Goal: Task Accomplishment & Management: Manage account settings

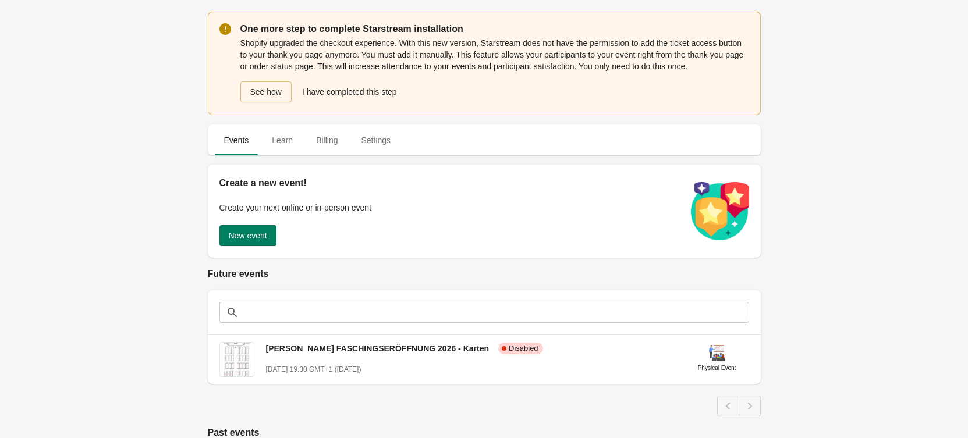
drag, startPoint x: 101, startPoint y: 151, endPoint x: 88, endPoint y: 157, distance: 14.1
click at [101, 151] on div "One more step to complete Starstream installation Shopify upgraded the checkout…" at bounding box center [484, 345] width 968 height 690
click at [378, 140] on span "Settings" at bounding box center [376, 140] width 48 height 21
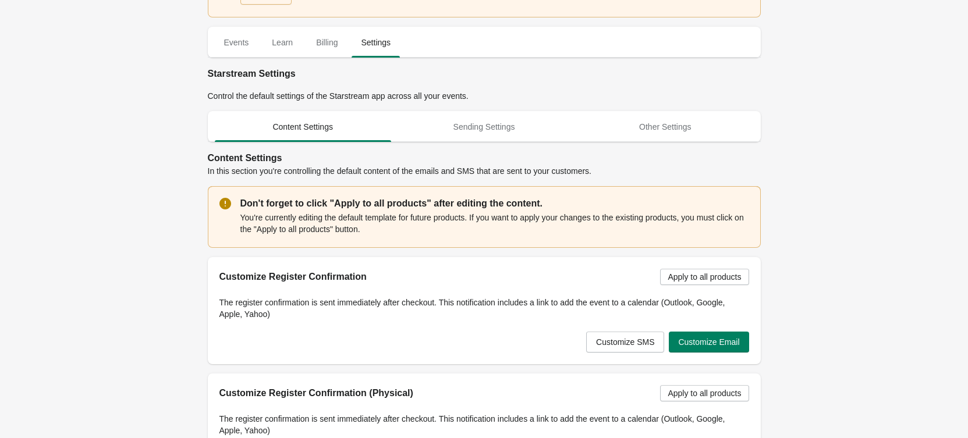
scroll to position [116, 0]
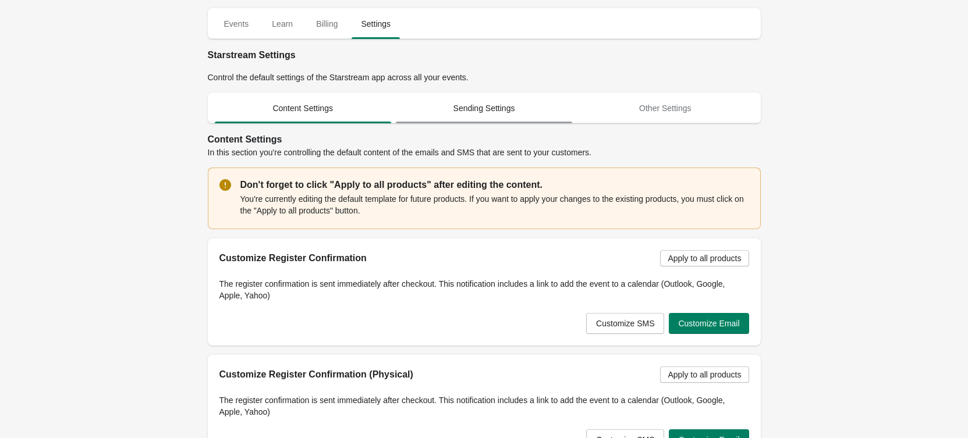
click at [512, 116] on span "Sending Settings" at bounding box center [484, 108] width 176 height 21
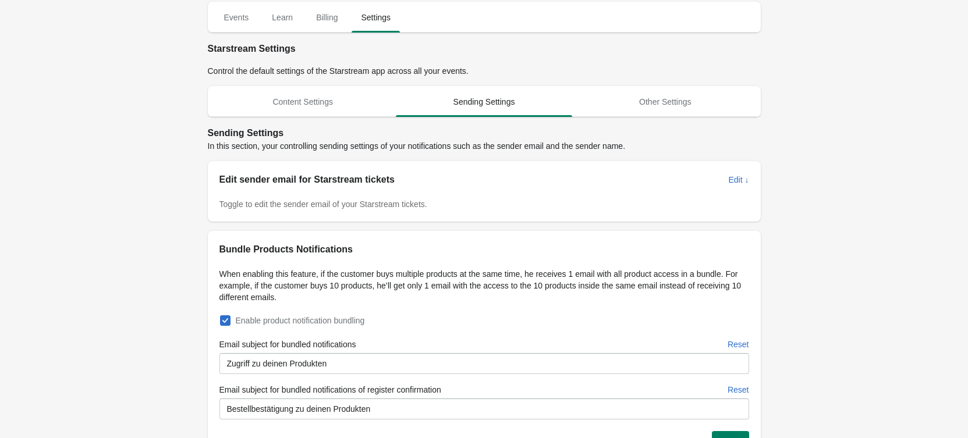
scroll to position [121, 0]
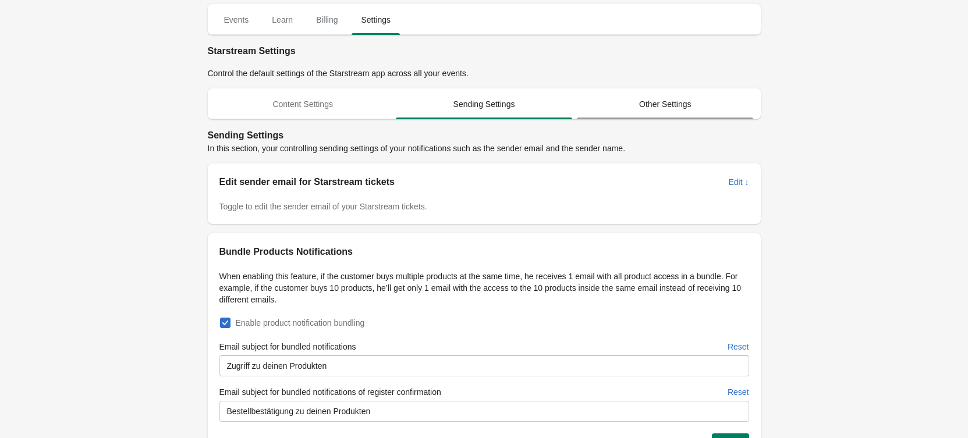
click at [628, 101] on span "Other Settings" at bounding box center [665, 104] width 176 height 21
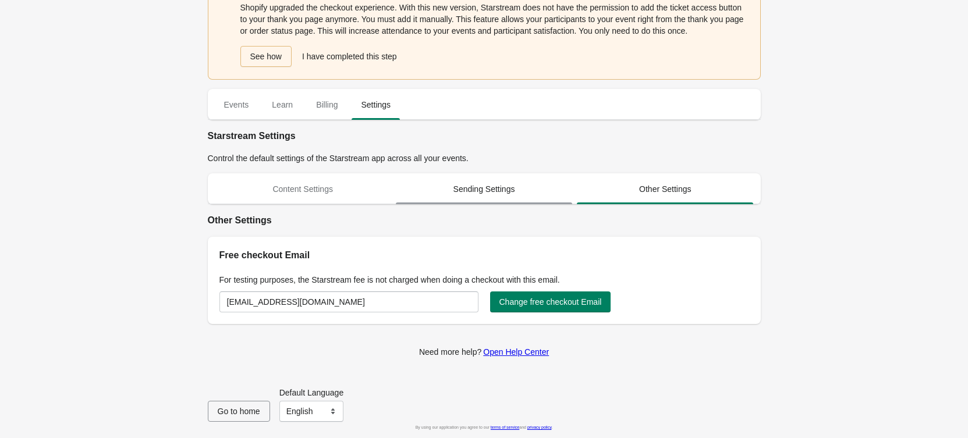
click at [484, 180] on span "Sending Settings" at bounding box center [484, 189] width 176 height 21
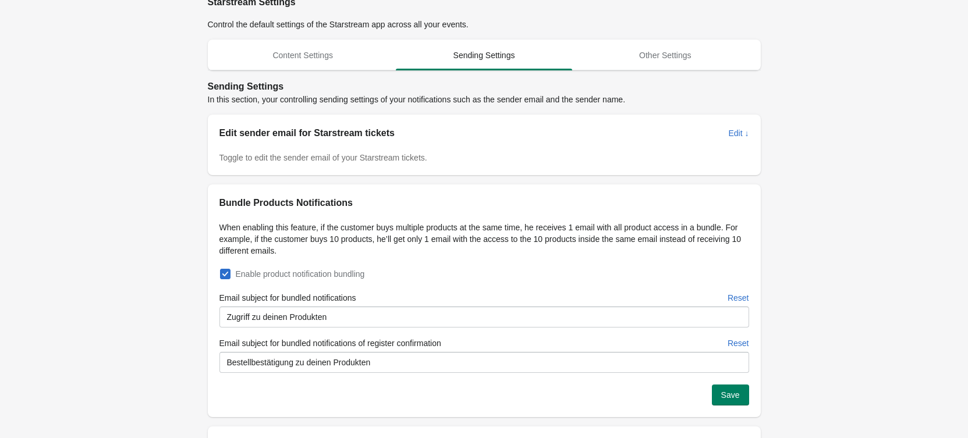
scroll to position [152, 0]
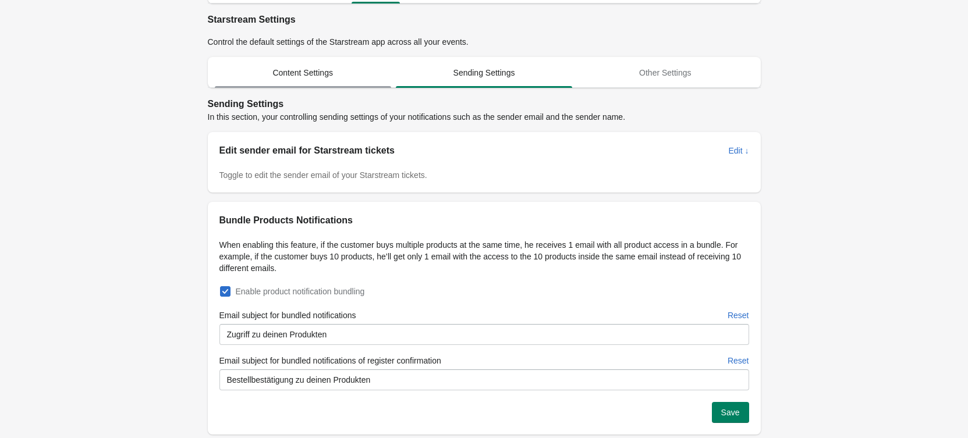
click at [295, 77] on span "Content Settings" at bounding box center [303, 72] width 176 height 21
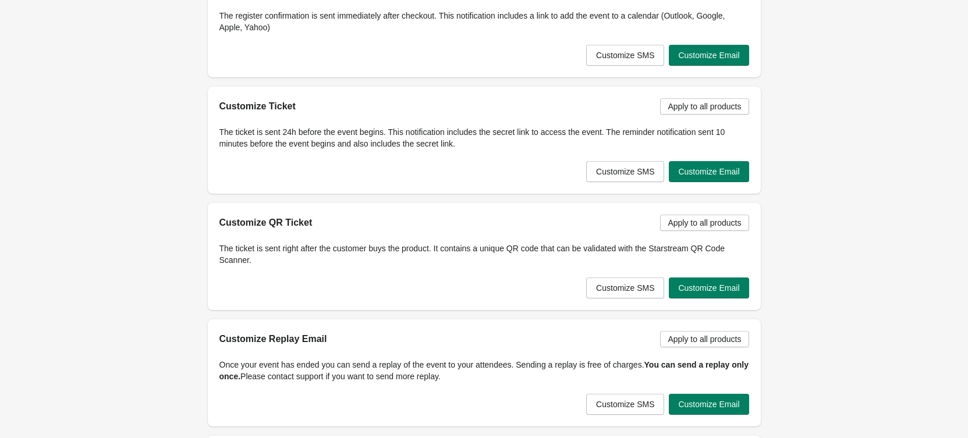
scroll to position [524, 0]
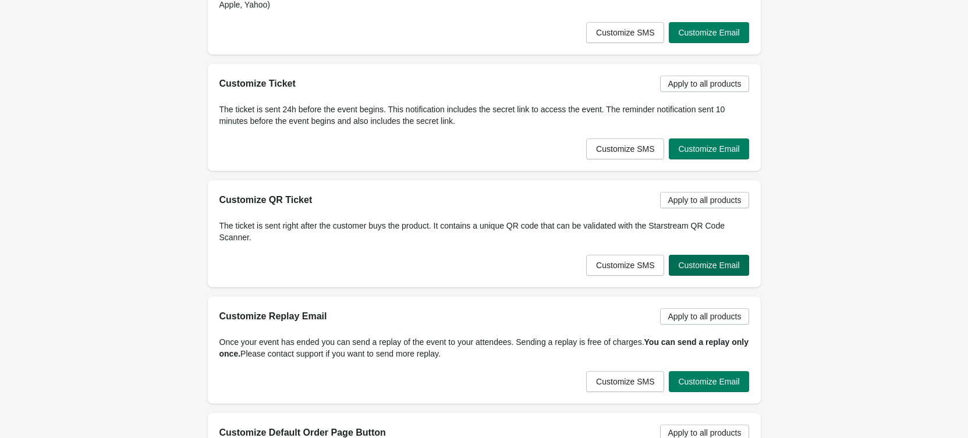
click at [718, 271] on button "Customize Email" at bounding box center [709, 265] width 80 height 21
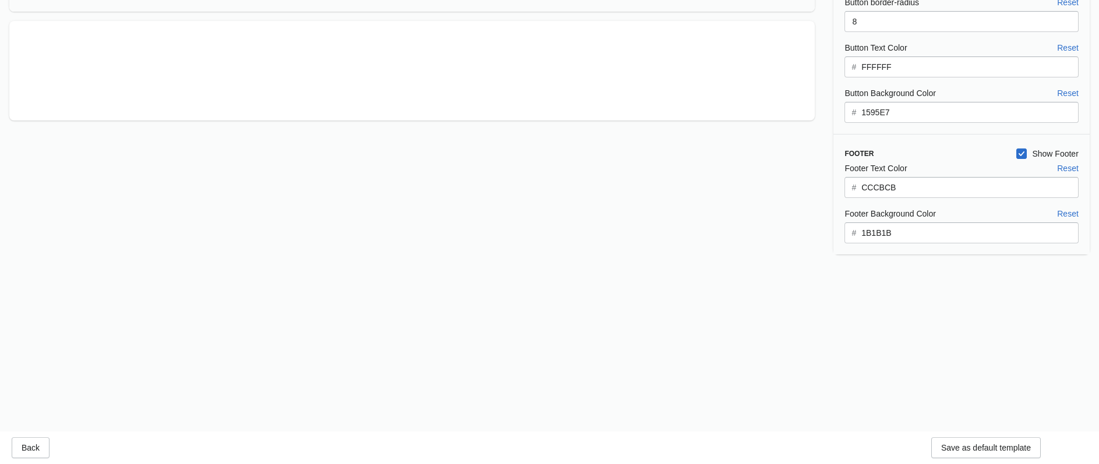
scroll to position [0, 0]
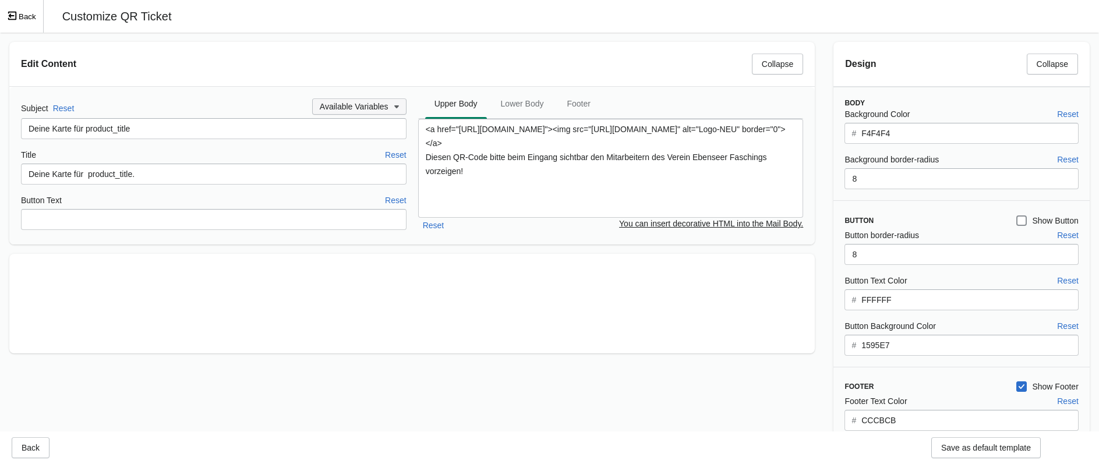
click at [394, 109] on icon "button" at bounding box center [397, 107] width 12 height 12
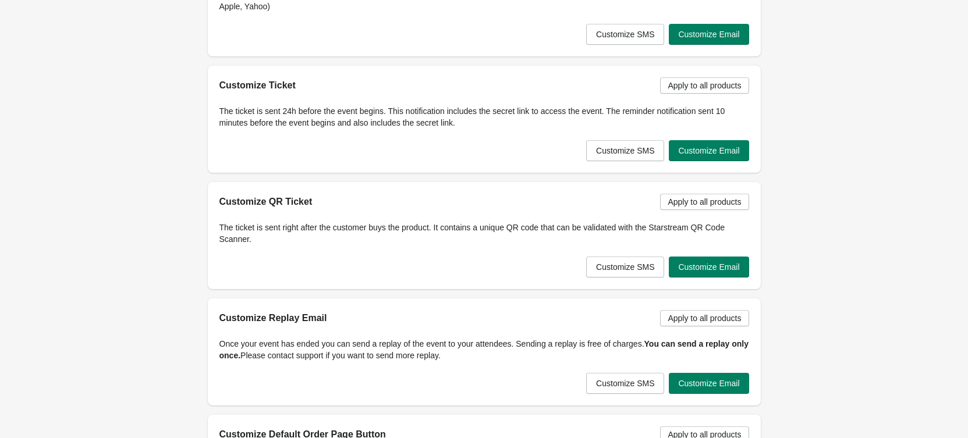
scroll to position [524, 0]
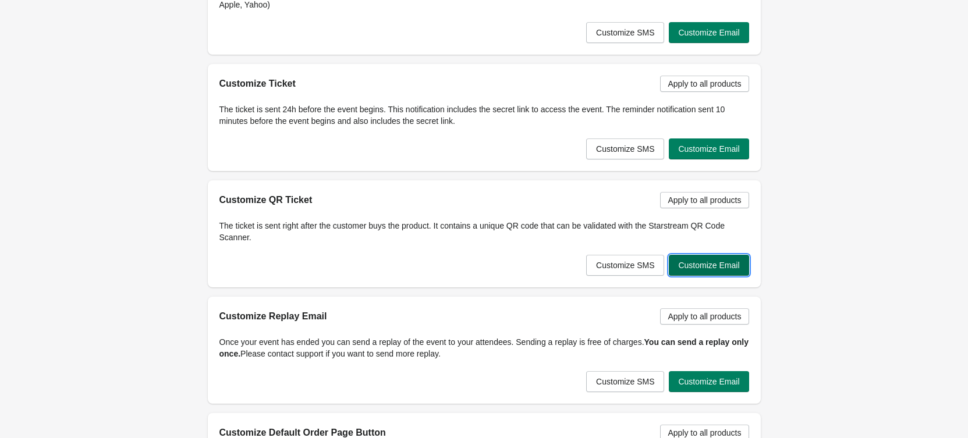
click at [732, 270] on span "Customize Email" at bounding box center [708, 265] width 61 height 9
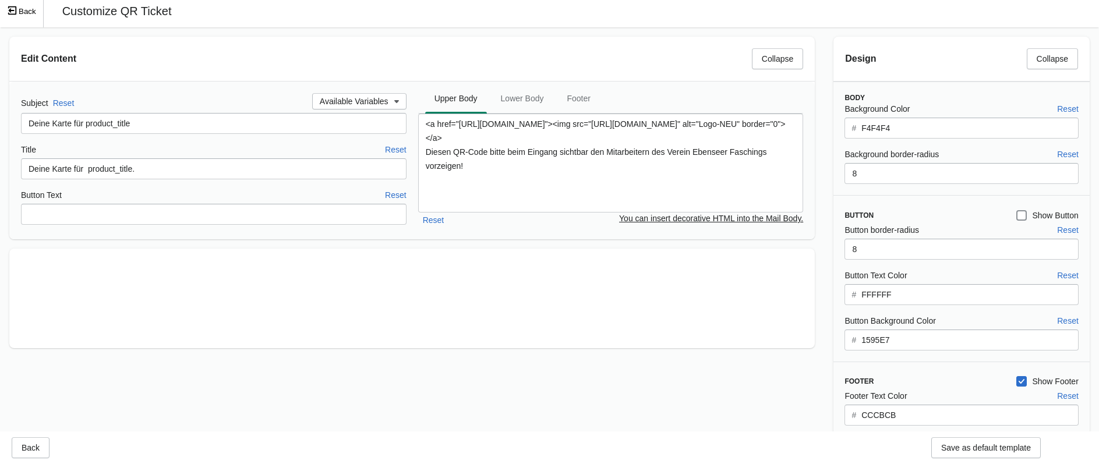
scroll to position [0, 0]
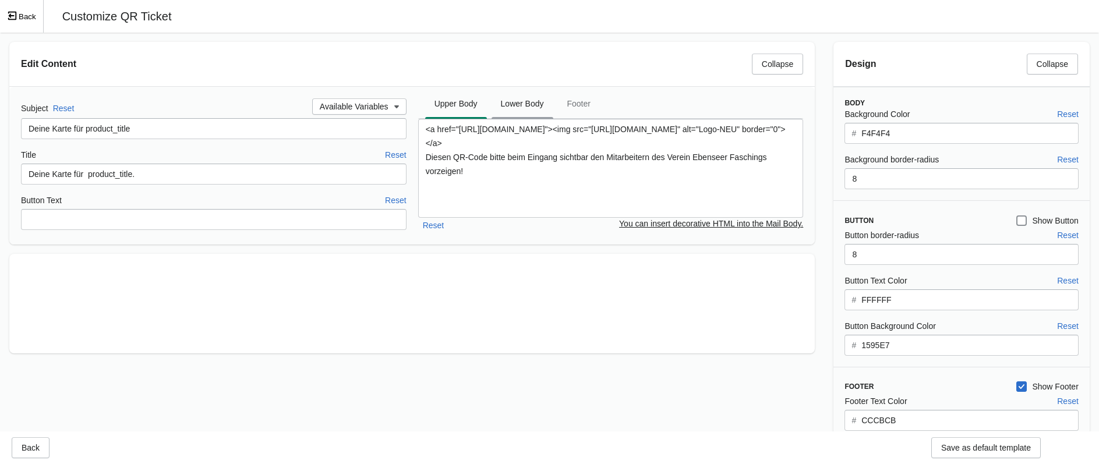
click at [518, 105] on span "Lower Body" at bounding box center [522, 103] width 62 height 21
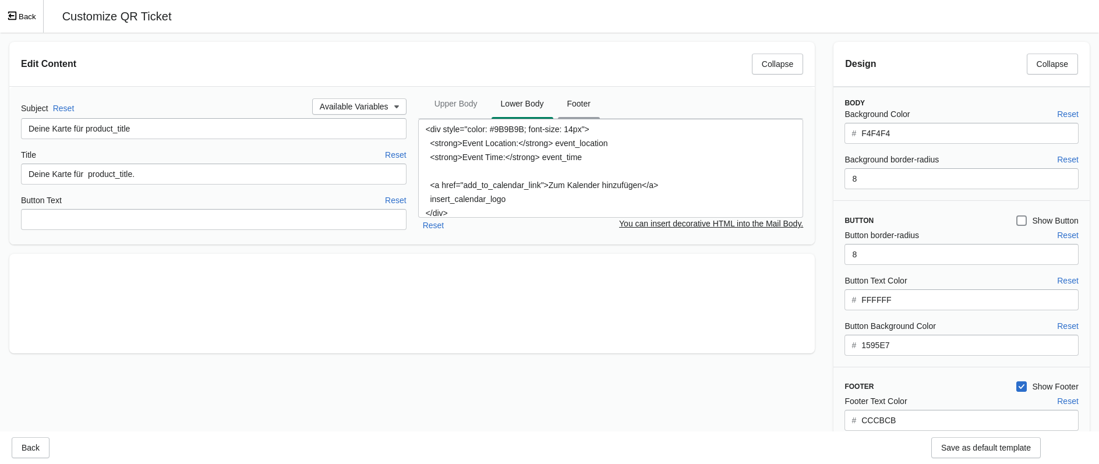
click at [580, 109] on span "Footer" at bounding box center [579, 103] width 42 height 21
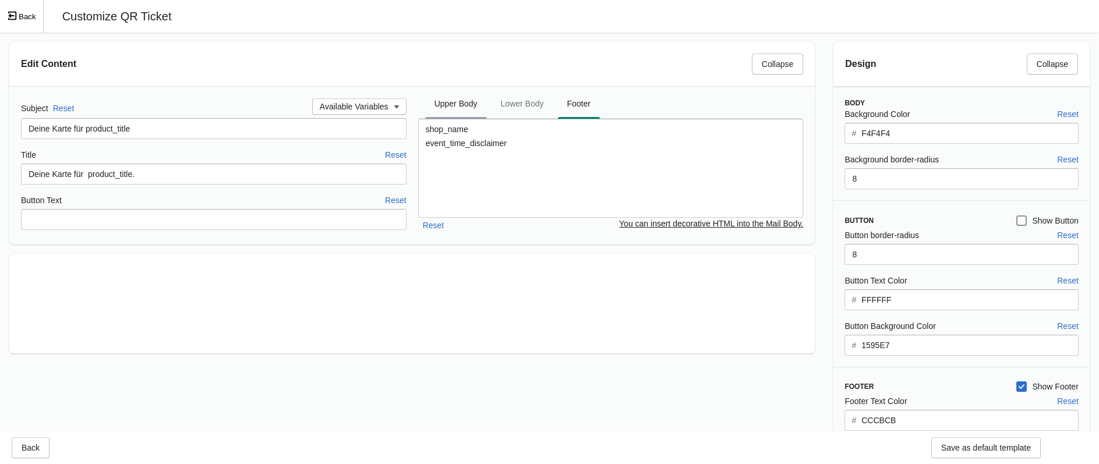
click at [449, 102] on span "Upper Body" at bounding box center [456, 103] width 62 height 21
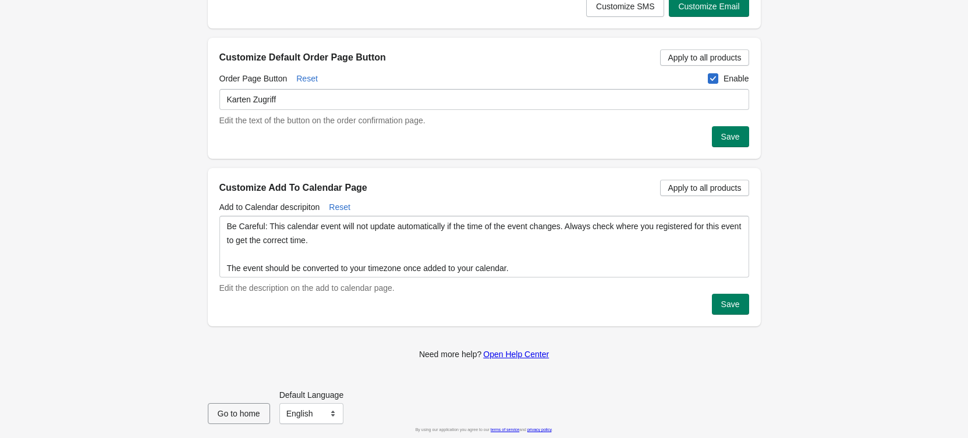
scroll to position [902, 0]
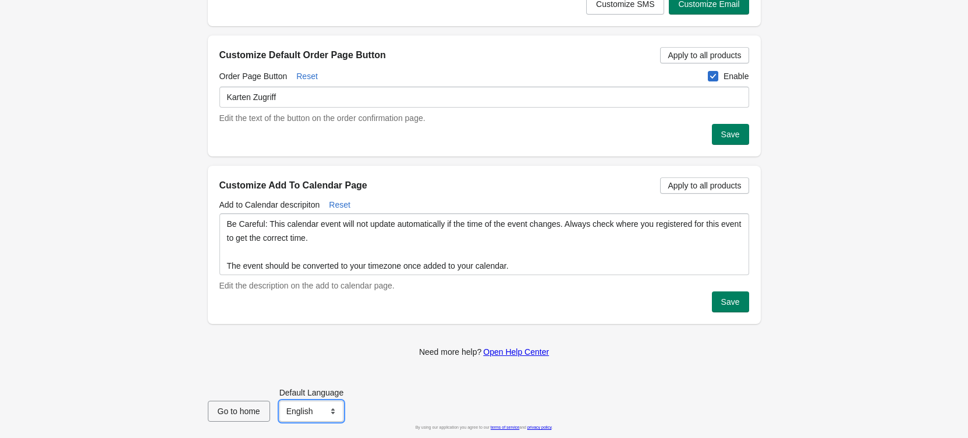
click at [303, 417] on select "English Français" at bounding box center [311, 411] width 65 height 21
click at [308, 408] on select "English Français" at bounding box center [311, 411] width 65 height 21
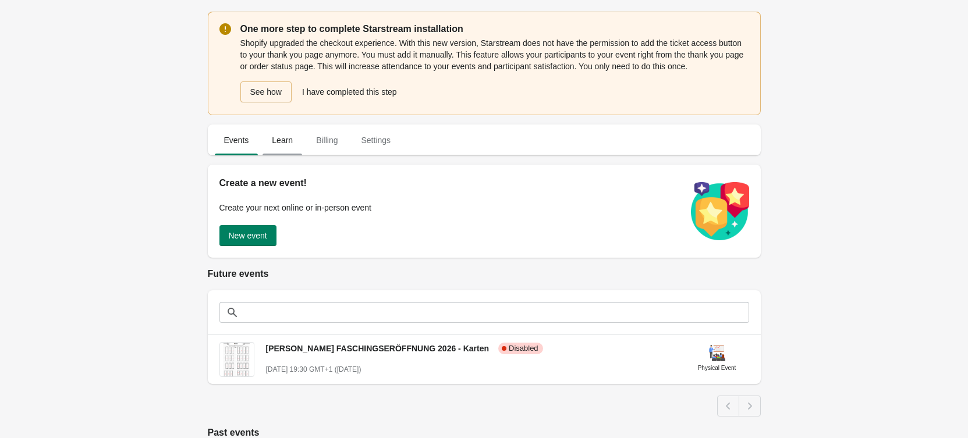
click at [274, 139] on span "Learn" at bounding box center [283, 140] width 40 height 21
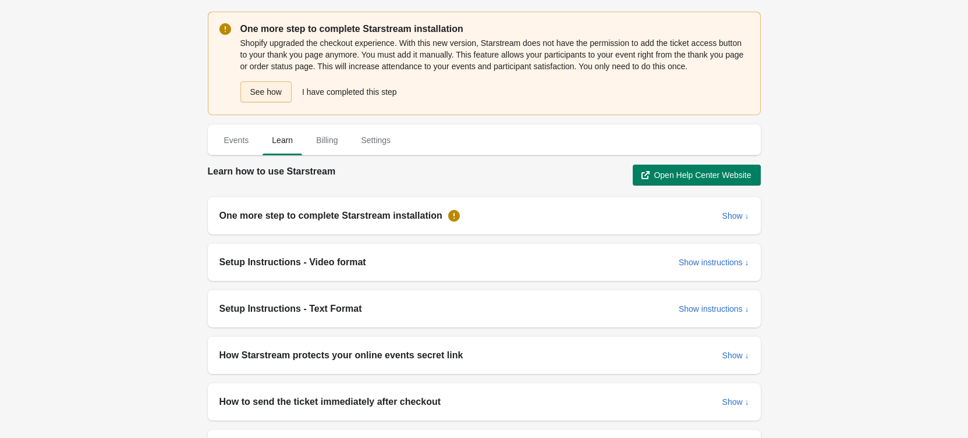
click at [246, 88] on button "See how" at bounding box center [265, 92] width 51 height 21
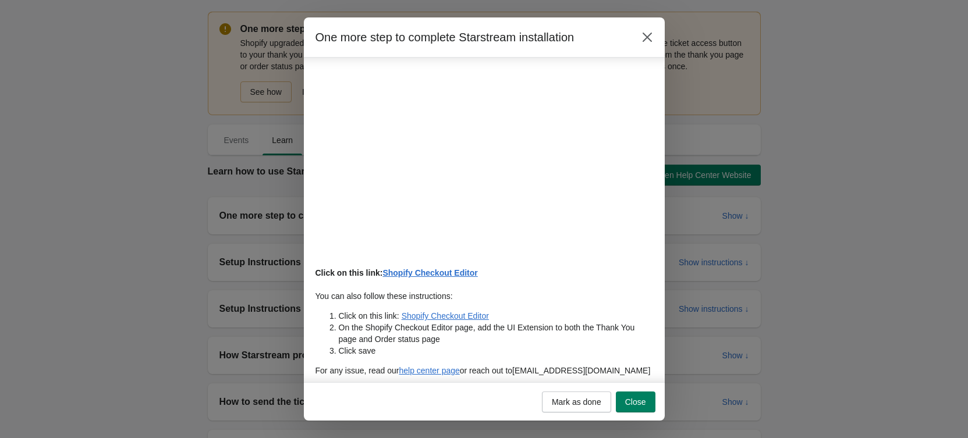
scroll to position [28, 0]
click at [641, 395] on button "Close" at bounding box center [636, 402] width 40 height 21
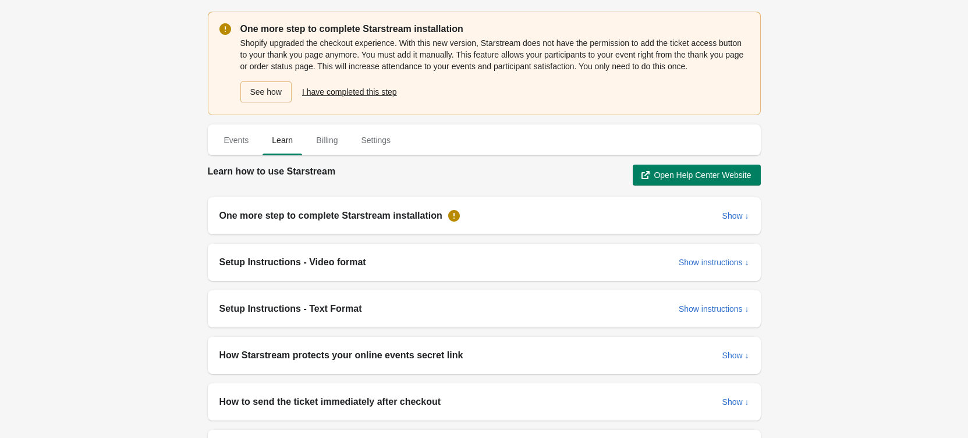
click at [352, 91] on span "I have completed this step" at bounding box center [349, 91] width 95 height 9
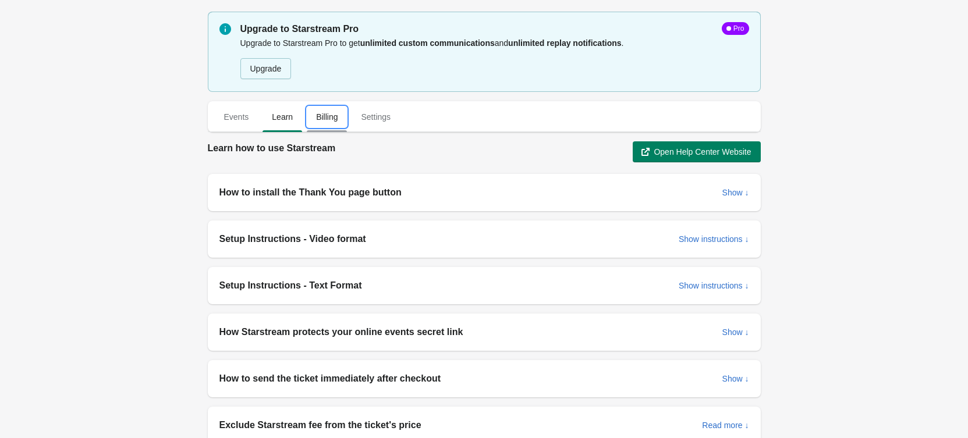
click at [334, 117] on span "Billing" at bounding box center [327, 117] width 40 height 21
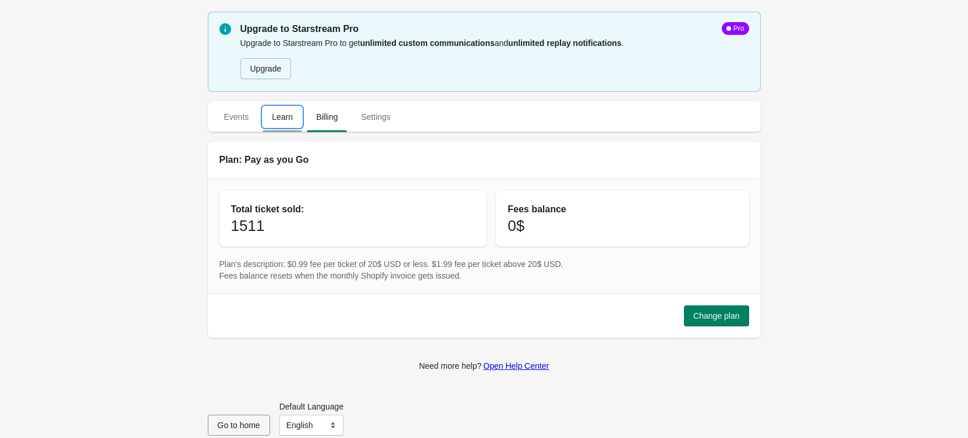
click at [290, 118] on span "Learn" at bounding box center [283, 117] width 40 height 21
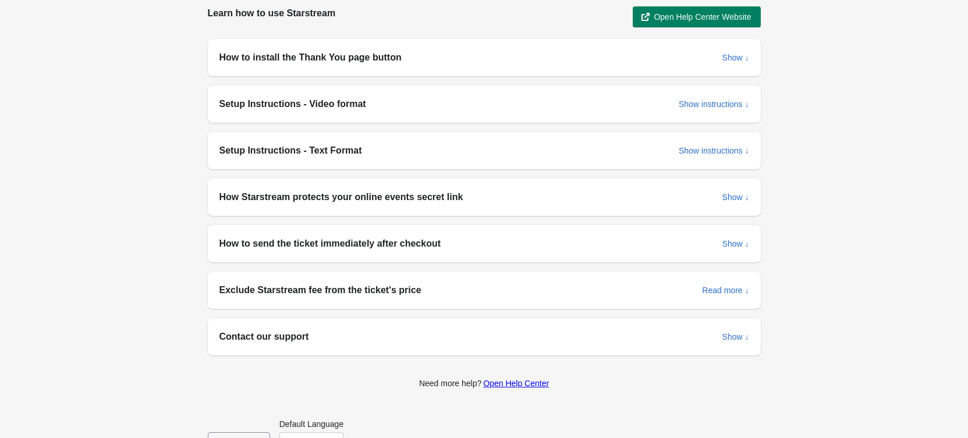
scroll to position [167, 0]
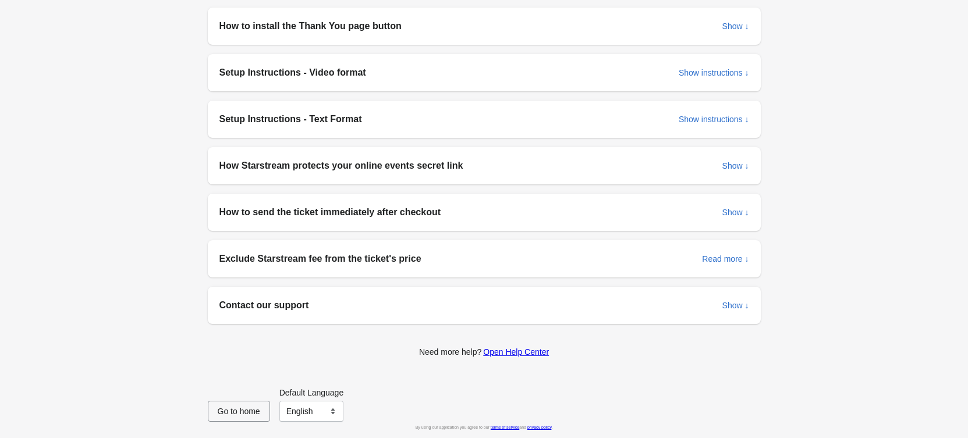
click at [327, 302] on h2 "Contact our support" at bounding box center [466, 306] width 494 height 14
click at [741, 307] on span "Show ↓" at bounding box center [735, 305] width 27 height 9
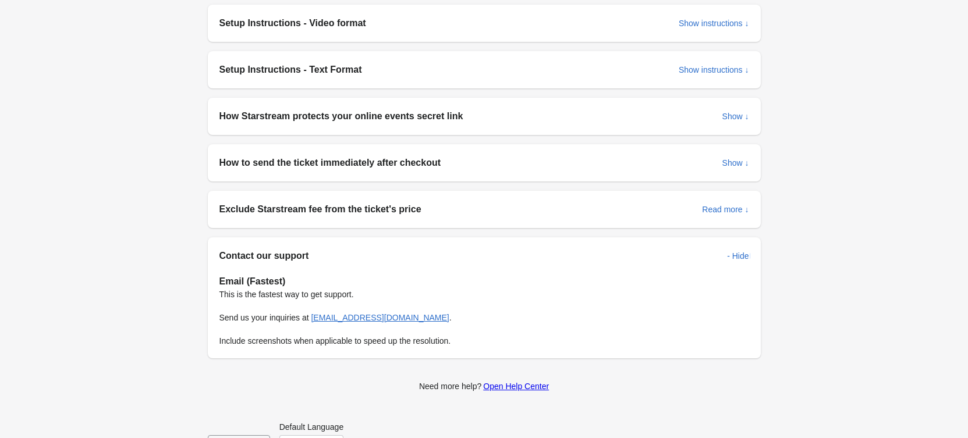
scroll to position [0, 0]
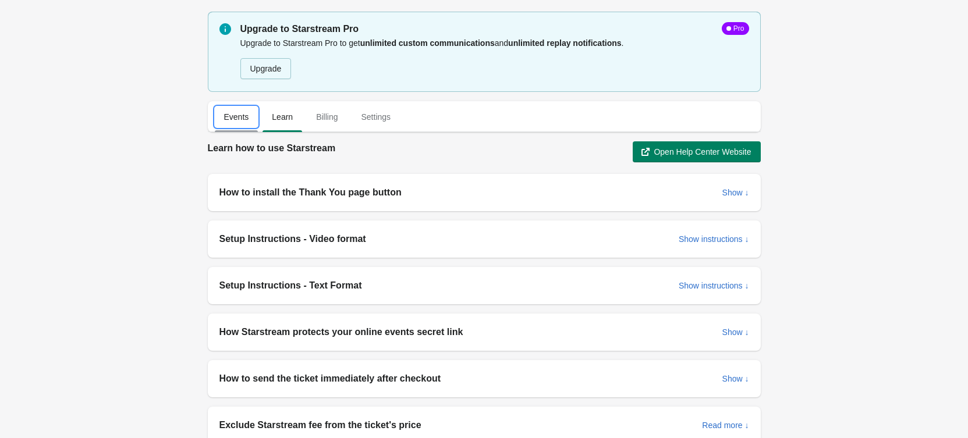
click at [222, 117] on span "Events" at bounding box center [237, 117] width 44 height 21
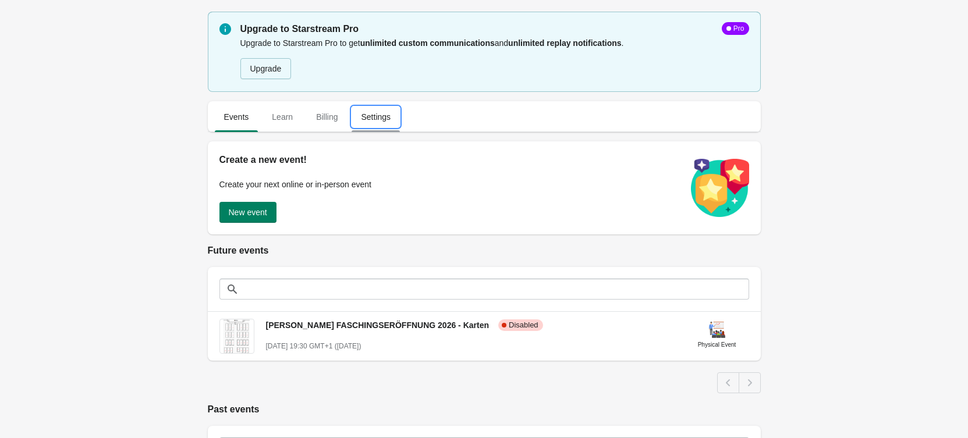
click at [373, 121] on span "Settings" at bounding box center [376, 117] width 48 height 21
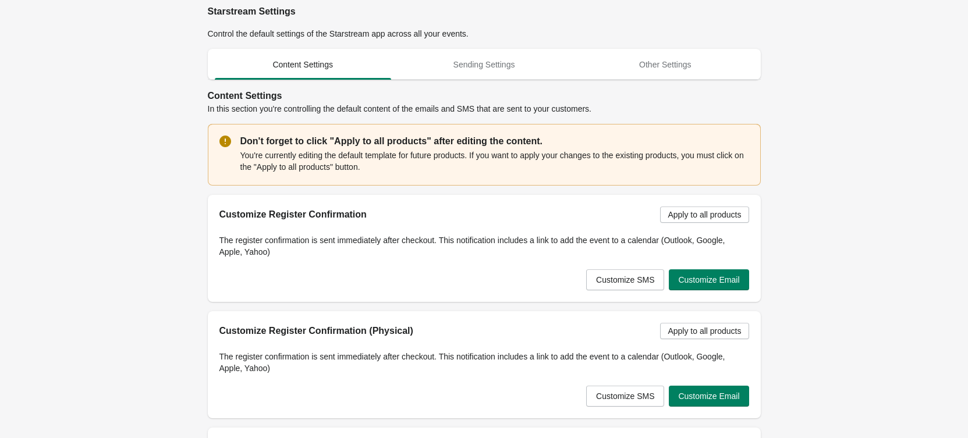
scroll to position [466, 0]
